Goal: Use online tool/utility: Utilize a website feature to perform a specific function

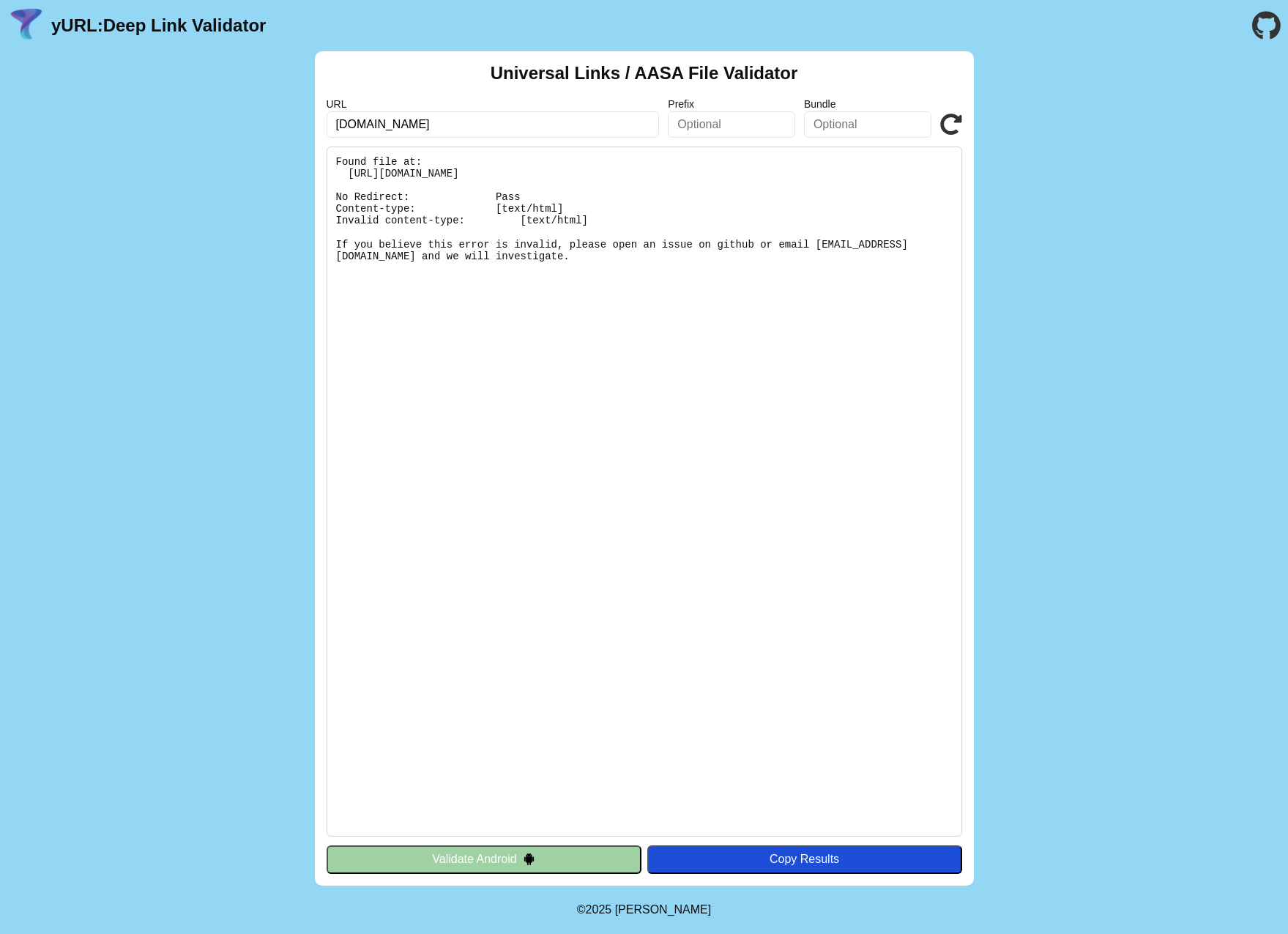
click at [500, 129] on input "efa.vrr.de" at bounding box center [493, 124] width 333 height 27
type input "rmv.de"
click button "Validate" at bounding box center [0, 0] width 0 height 0
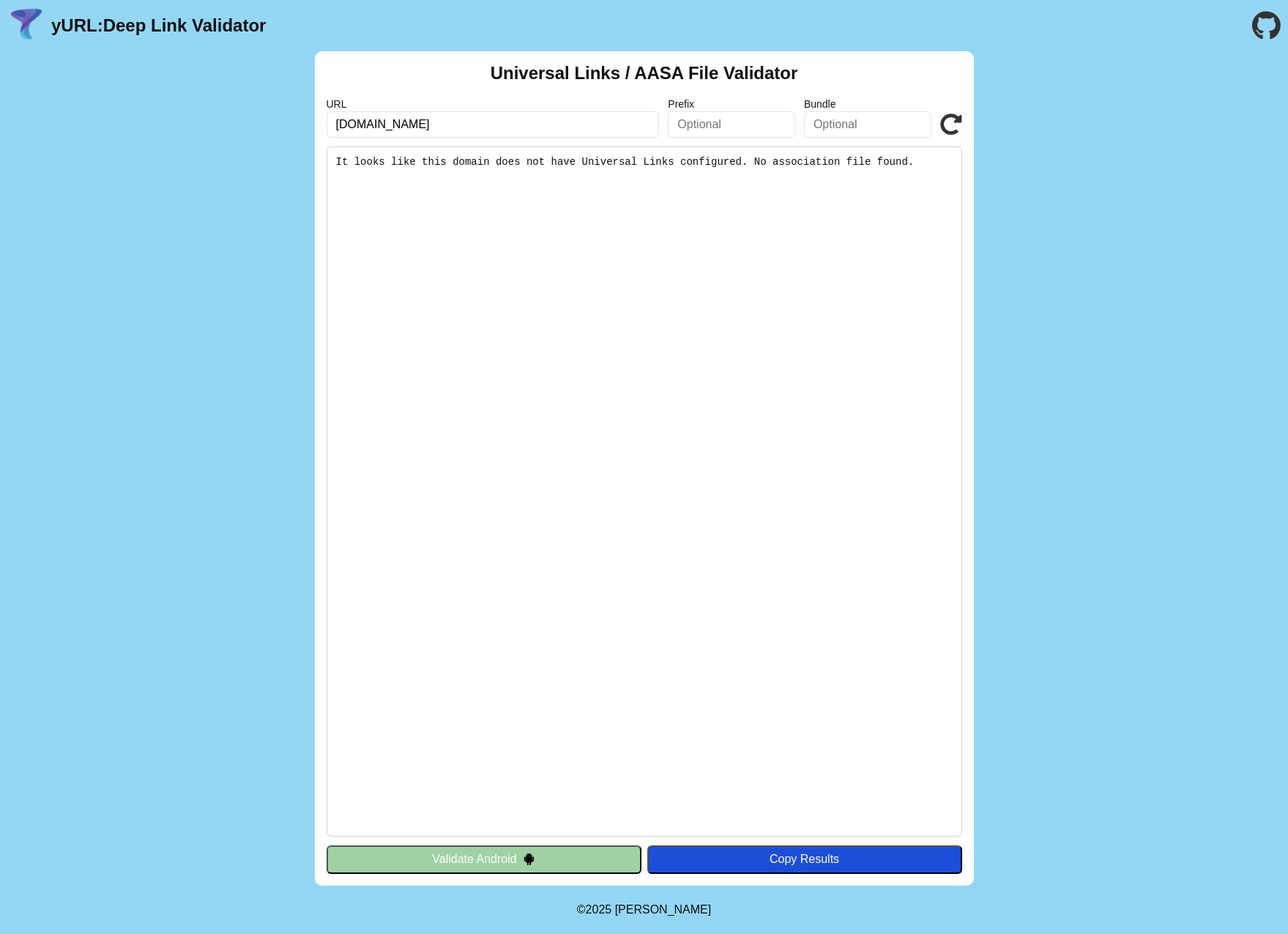
click at [460, 120] on input "rmv.de" at bounding box center [493, 124] width 333 height 27
paste input "www."
type input "www.rmv.de"
click button "Validate" at bounding box center [0, 0] width 0 height 0
click at [402, 111] on input "[DOMAIN_NAME]" at bounding box center [493, 124] width 333 height 27
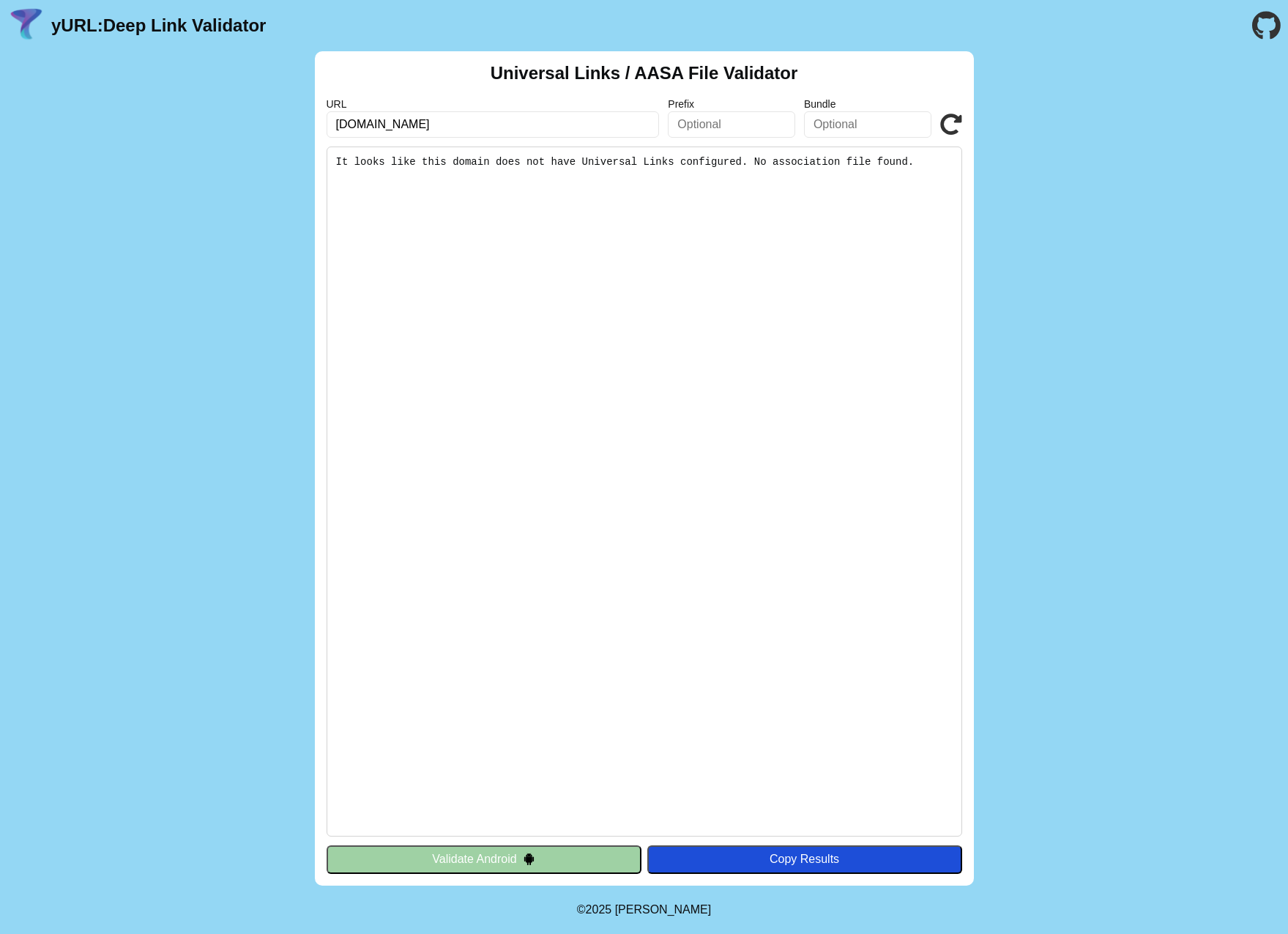
paste input "rmv.mobilesticket"
type input "[DOMAIN_NAME]"
click button "Validate" at bounding box center [0, 0] width 0 height 0
click at [531, 134] on input "[DOMAIN_NAME]" at bounding box center [493, 124] width 333 height 27
click button "Validate" at bounding box center [0, 0] width 0 height 0
